Goal: Task Accomplishment & Management: Complete application form

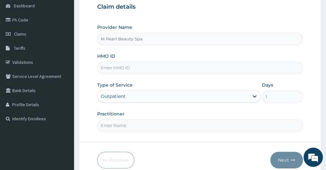
click at [108, 71] on input "HMO ID" at bounding box center [199, 68] width 205 height 13
type input "GTG/10055/A"
click at [92, 114] on form "Step 1 of 2 Claim details Provider Name M Pearl Beauty Spa HMO ID GTG/10055/A T…" at bounding box center [200, 74] width 242 height 209
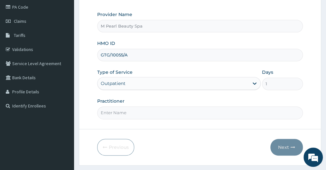
scroll to position [93, 0]
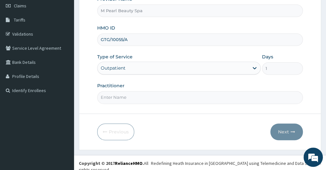
click at [120, 97] on input "Practitioner" at bounding box center [199, 97] width 205 height 13
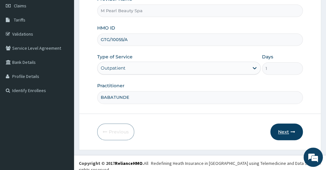
type input "BABATUNDE"
click at [293, 131] on icon "button" at bounding box center [292, 132] width 5 height 5
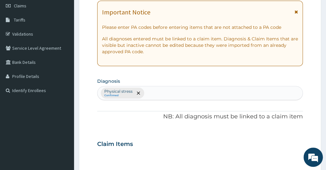
click at [82, 55] on form "Step 2 of 2 PA Code / Prescription Code Enter Code(Secondary Care Only) Encount…" at bounding box center [200, 151] width 242 height 421
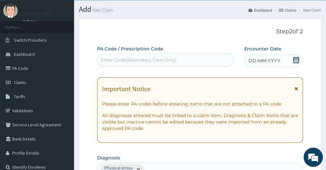
scroll to position [0, 0]
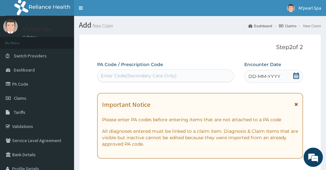
click at [116, 75] on div "Enter Code(Secondary Care Only)" at bounding box center [139, 76] width 76 height 6
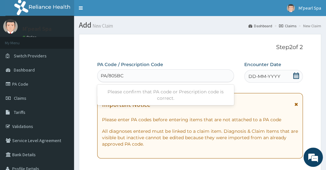
type input "PA/805BC6"
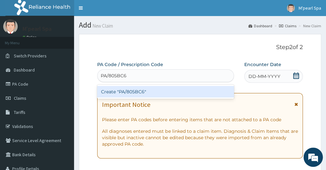
click at [119, 92] on div "Create "PA/805BC6"" at bounding box center [165, 92] width 136 height 12
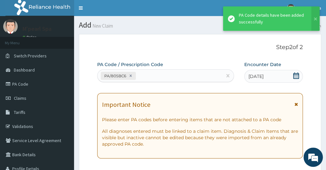
scroll to position [188, 0]
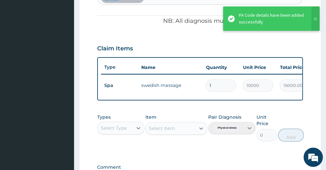
click at [88, 42] on form "Step 2 of 2 PA Code / Prescription Code PA/805BC6 Encounter Date 11-09-2025 Imp…" at bounding box center [200, 41] width 242 height 390
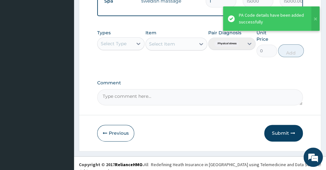
scroll to position [279, 0]
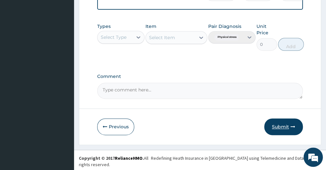
click at [280, 130] on button "Submit" at bounding box center [283, 127] width 39 height 17
